Goal: Transaction & Acquisition: Purchase product/service

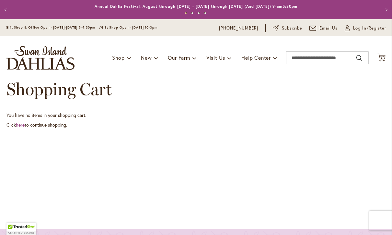
scroll to position [0, 0]
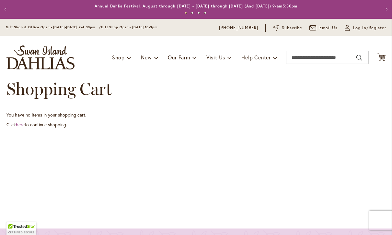
click at [358, 29] on span "Log In/Register" at bounding box center [370, 28] width 33 height 6
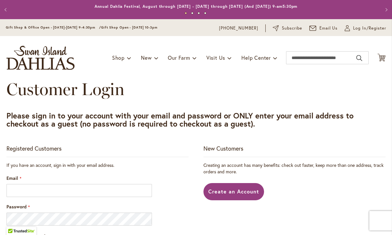
scroll to position [100, 0]
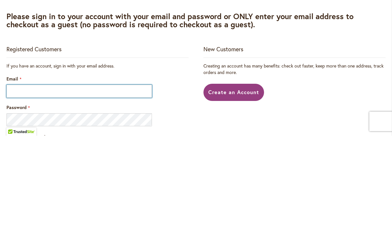
type input "**********"
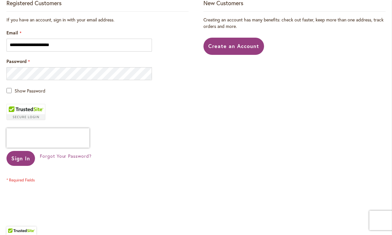
scroll to position [149, 0]
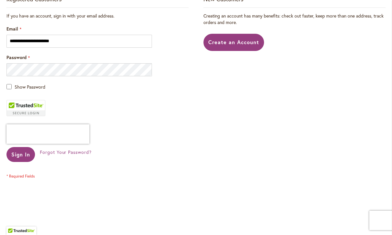
click at [20, 160] on button "Sign In" at bounding box center [20, 154] width 29 height 15
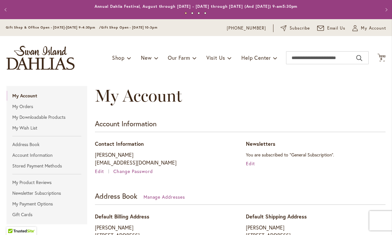
click at [383, 58] on span "8" at bounding box center [382, 59] width 2 height 4
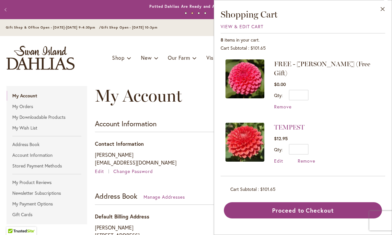
click at [229, 25] on span "View & Edit Cart" at bounding box center [242, 26] width 43 height 6
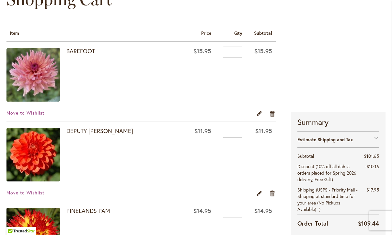
scroll to position [95, 0]
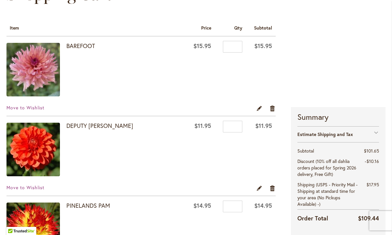
click at [84, 126] on link "DEPUTY [PERSON_NAME]" at bounding box center [99, 126] width 67 height 8
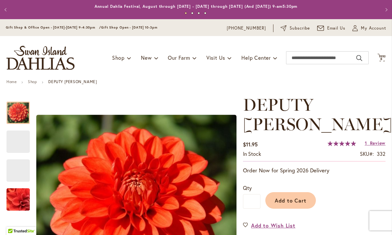
type input "********"
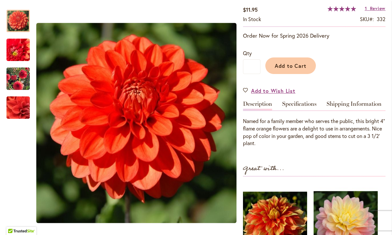
scroll to position [135, 0]
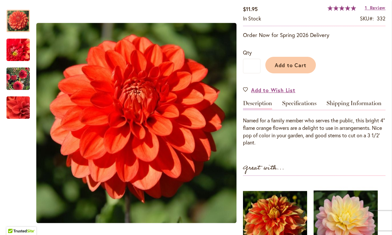
click at [301, 100] on link "Specifications" at bounding box center [300, 104] width 34 height 9
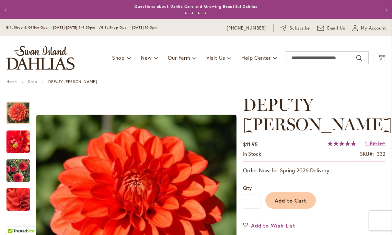
scroll to position [0, 0]
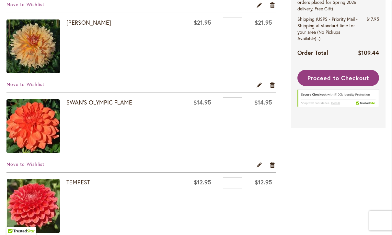
scroll to position [437, 0]
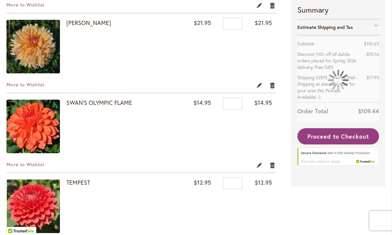
click at [103, 103] on link "SWAN'S OLYMPIC FLAME" at bounding box center [99, 103] width 66 height 8
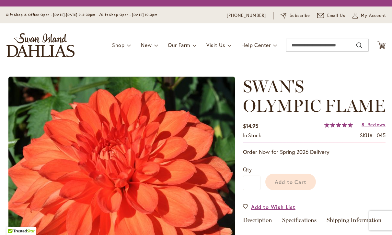
type input "********"
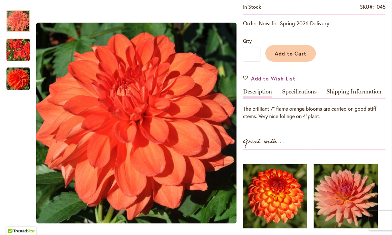
scroll to position [148, 0]
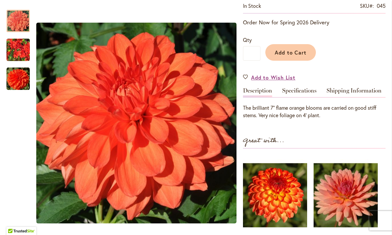
click at [303, 93] on link "Specifications" at bounding box center [300, 92] width 34 height 9
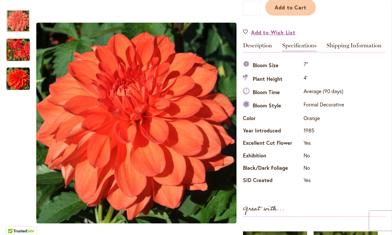
scroll to position [194, 0]
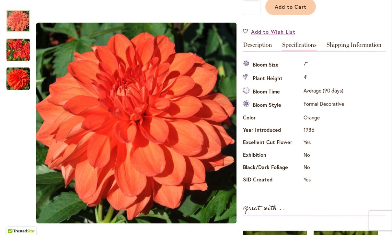
click at [258, 47] on link "Description" at bounding box center [257, 46] width 29 height 9
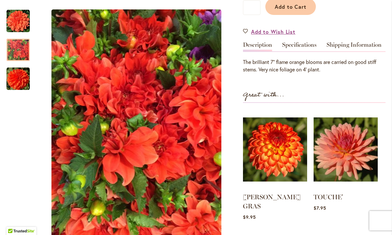
click at [20, 46] on div at bounding box center [17, 50] width 23 height 22
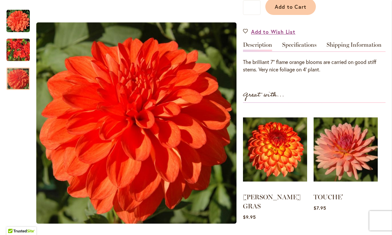
click at [16, 79] on img "Swan's Olympic Flame" at bounding box center [17, 78] width 23 height 23
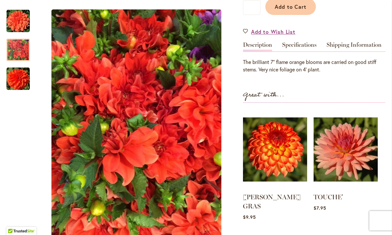
click at [6, 49] on img "Swan's Olympic Flame" at bounding box center [17, 49] width 23 height 31
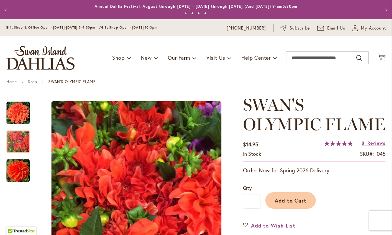
scroll to position [0, 0]
click at [385, 57] on span "8 8 items" at bounding box center [382, 58] width 6 height 3
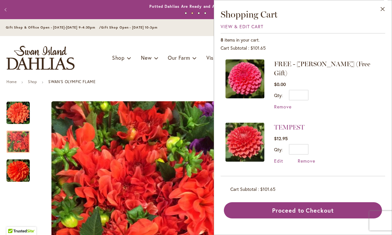
click at [239, 25] on span "View & Edit Cart" at bounding box center [242, 26] width 43 height 6
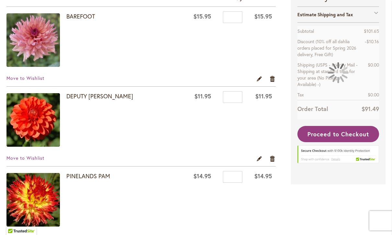
scroll to position [136, 0]
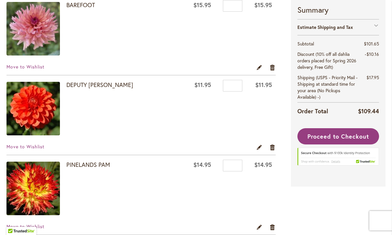
click at [83, 83] on link "DEPUTY [PERSON_NAME]" at bounding box center [99, 85] width 67 height 8
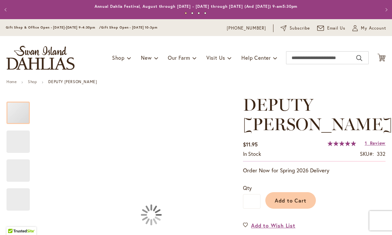
type input "********"
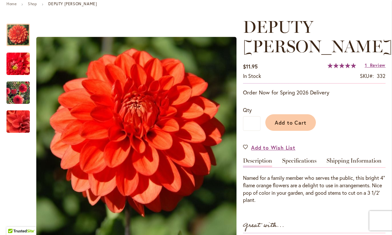
scroll to position [78, 0]
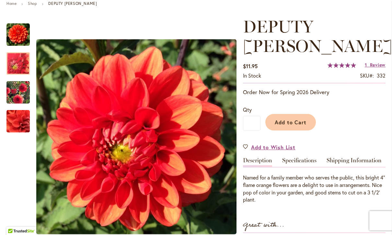
click at [21, 63] on div at bounding box center [17, 63] width 23 height 22
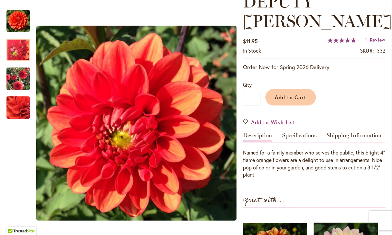
scroll to position [103, 0]
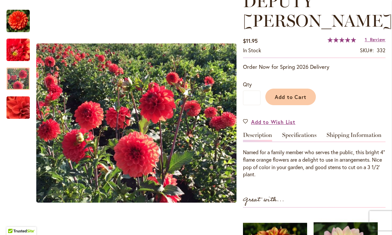
click at [20, 77] on div at bounding box center [17, 78] width 23 height 22
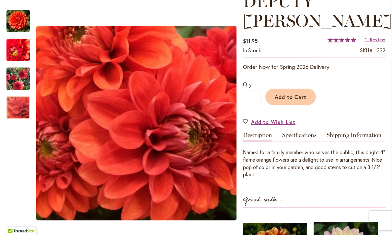
click at [15, 109] on img "DEPUTY BOB" at bounding box center [18, 107] width 46 height 45
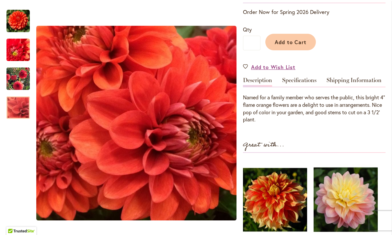
scroll to position [159, 0]
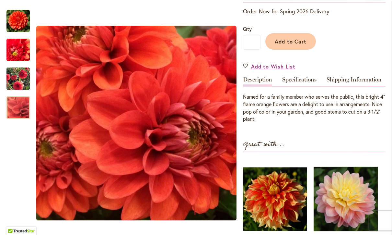
click at [22, 96] on div at bounding box center [17, 107] width 23 height 22
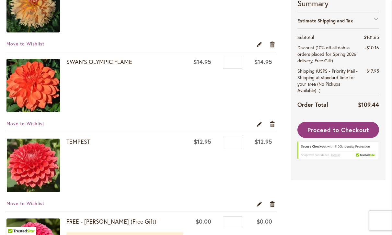
scroll to position [479, 0]
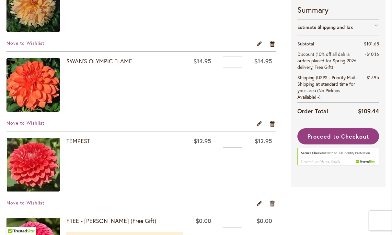
click at [275, 122] on link "Remove item" at bounding box center [273, 123] width 6 height 7
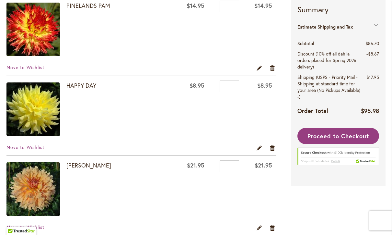
scroll to position [296, 0]
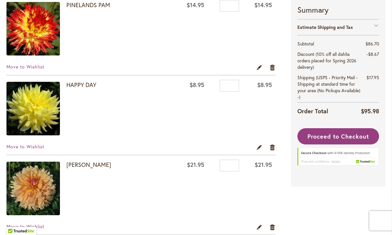
click at [82, 81] on link "HAPPY DAY" at bounding box center [81, 85] width 30 height 8
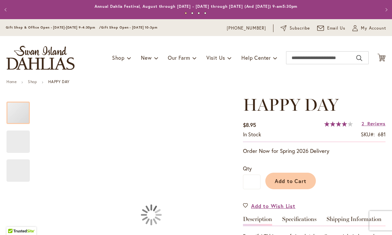
type input "********"
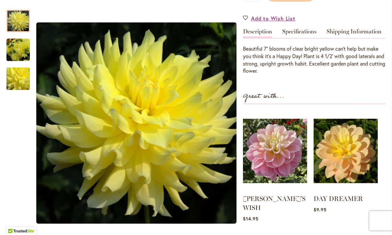
scroll to position [188, 0]
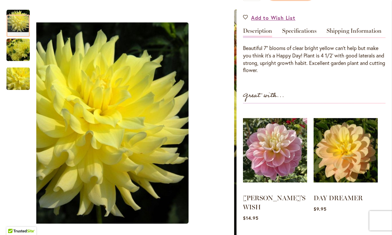
click at [20, 53] on img "HAPPY DAY" at bounding box center [17, 49] width 23 height 31
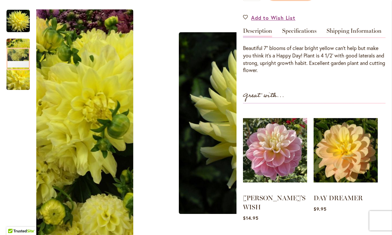
click at [18, 83] on img "HAPPY DAY" at bounding box center [18, 78] width 47 height 42
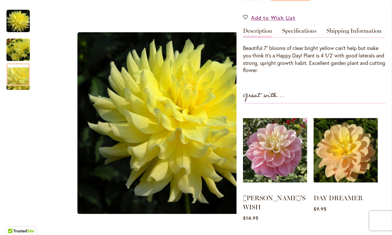
click at [21, 53] on img "HAPPY DAY" at bounding box center [17, 49] width 23 height 31
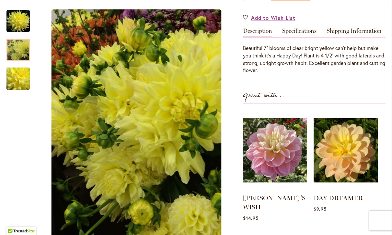
click at [19, 22] on img "HAPPY DAY" at bounding box center [17, 20] width 23 height 23
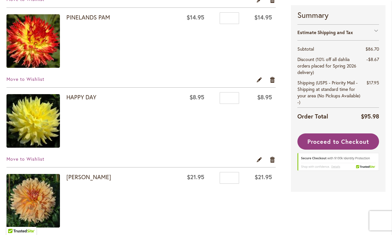
scroll to position [301, 0]
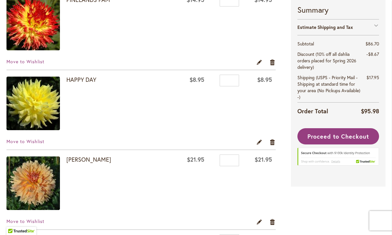
click at [273, 141] on link "Remove item" at bounding box center [273, 141] width 6 height 7
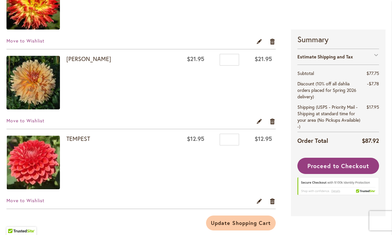
scroll to position [323, 0]
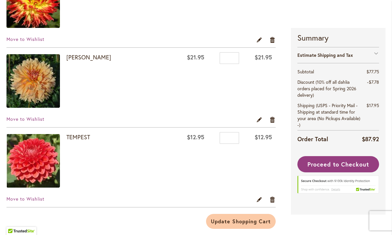
click at [84, 56] on link "[PERSON_NAME]" at bounding box center [88, 57] width 45 height 8
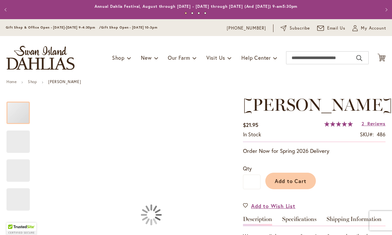
type input "********"
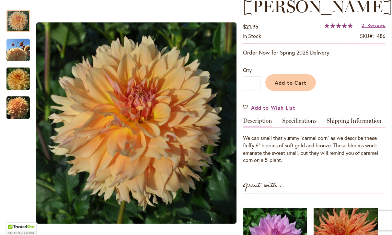
scroll to position [102, 0]
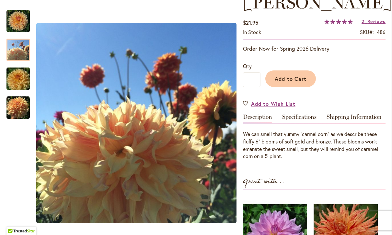
click at [27, 54] on img "KARMEL KORN" at bounding box center [17, 49] width 23 height 23
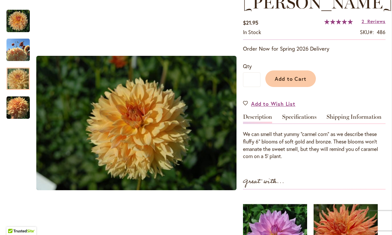
click at [18, 83] on img "KARMEL KORN" at bounding box center [18, 78] width 47 height 31
click at [16, 112] on img "KARMEL KORN" at bounding box center [17, 107] width 23 height 23
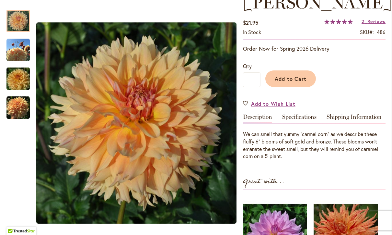
click at [22, 24] on img "KARMEL KORN" at bounding box center [17, 20] width 23 height 23
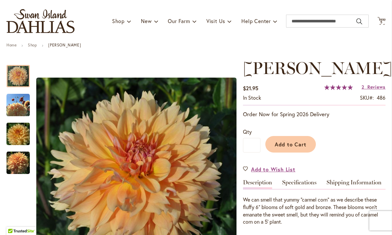
scroll to position [36, 0]
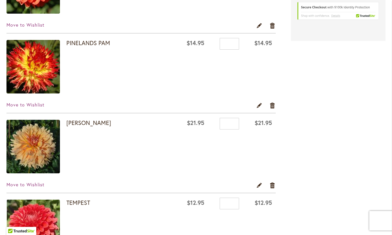
scroll to position [261, 0]
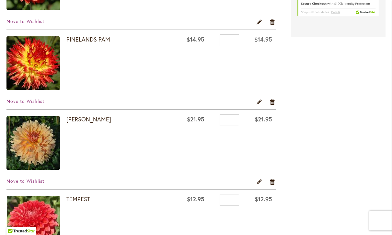
click at [89, 39] on link "PINELANDS PAM" at bounding box center [88, 39] width 44 height 8
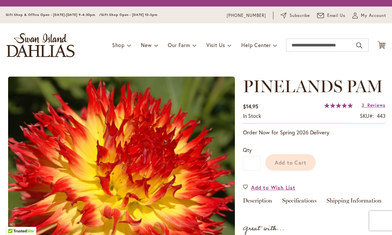
type input "********"
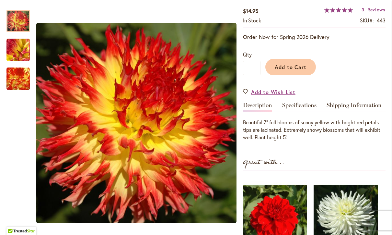
scroll to position [115, 0]
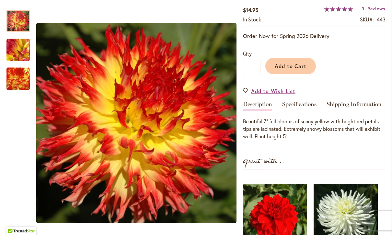
click at [17, 49] on img "PINELANDS PAM" at bounding box center [18, 49] width 47 height 35
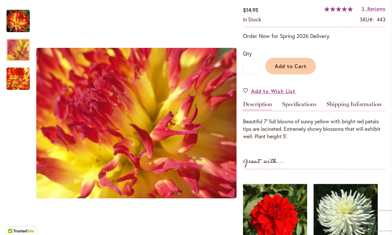
click at [14, 79] on img "PINELANDS PAM" at bounding box center [18, 78] width 45 height 45
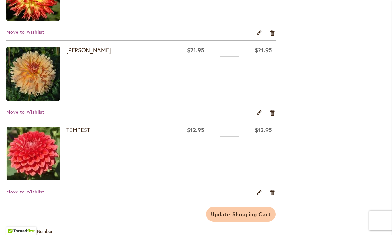
scroll to position [331, 0]
click at [78, 132] on link "TEMPEST" at bounding box center [78, 130] width 24 height 8
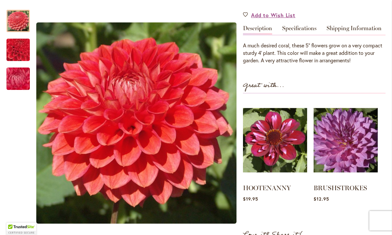
scroll to position [192, 0]
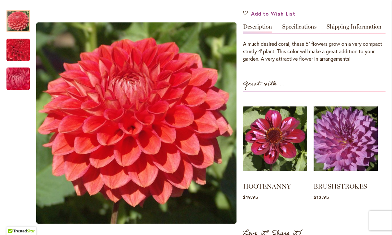
click at [20, 53] on img "TEMPEST" at bounding box center [18, 50] width 45 height 45
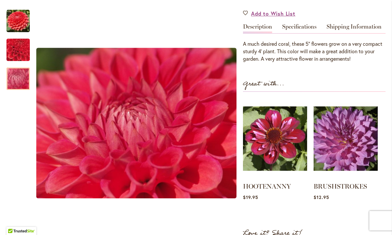
click at [14, 78] on div at bounding box center [17, 78] width 23 height 22
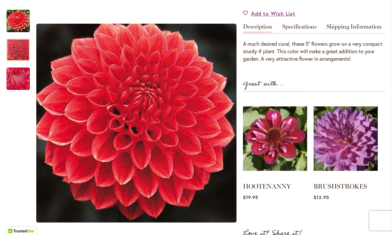
click at [17, 52] on div at bounding box center [17, 50] width 23 height 22
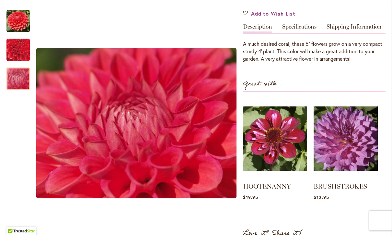
click at [17, 82] on img "TEMPEST" at bounding box center [18, 78] width 47 height 35
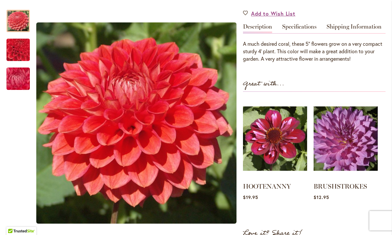
click at [13, 19] on img "TEMPEST" at bounding box center [17, 20] width 23 height 23
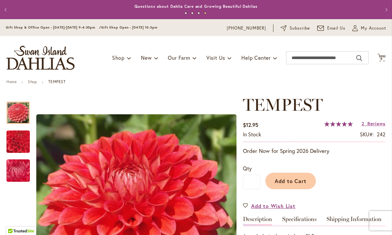
scroll to position [0, 0]
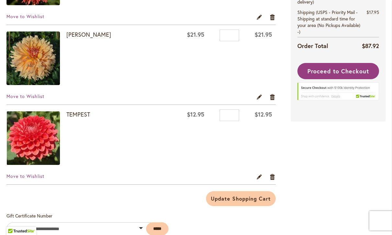
scroll to position [345, 0]
